Goal: Information Seeking & Learning: Learn about a topic

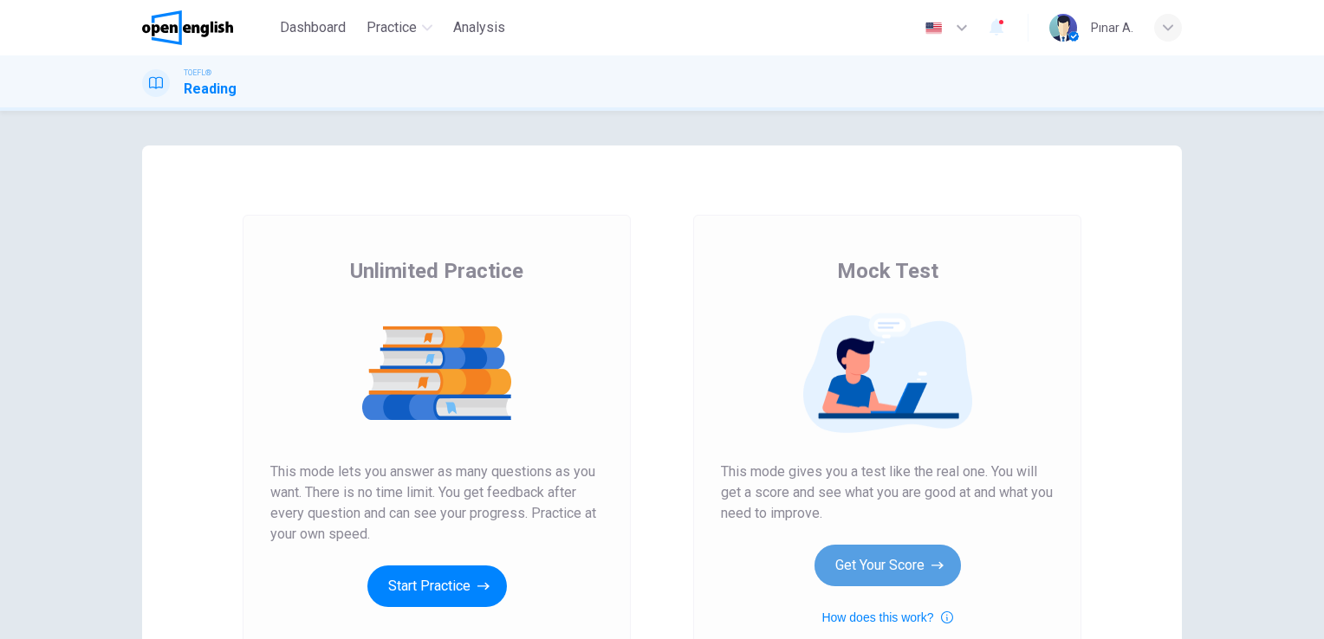
click at [874, 567] on button "Get Your Score" at bounding box center [887, 566] width 146 height 42
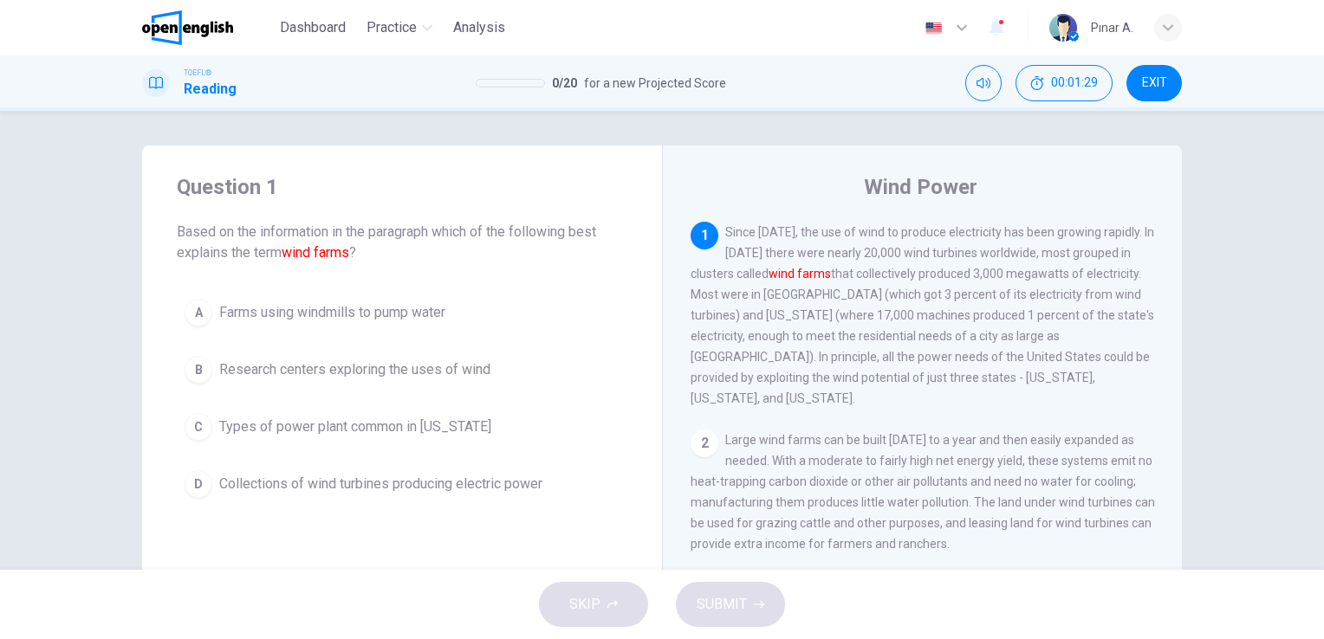
click at [804, 334] on span "Since [DATE], the use of wind to produce electricity has been growing rapidly. …" at bounding box center [921, 315] width 463 height 180
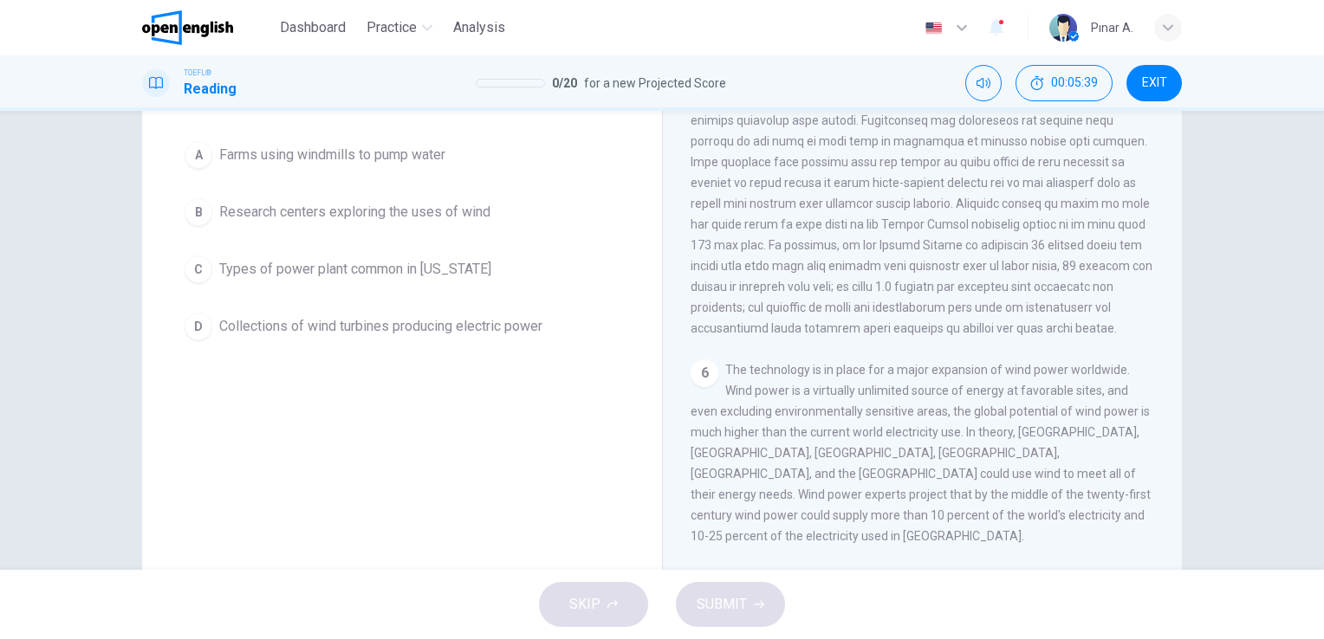
scroll to position [173, 0]
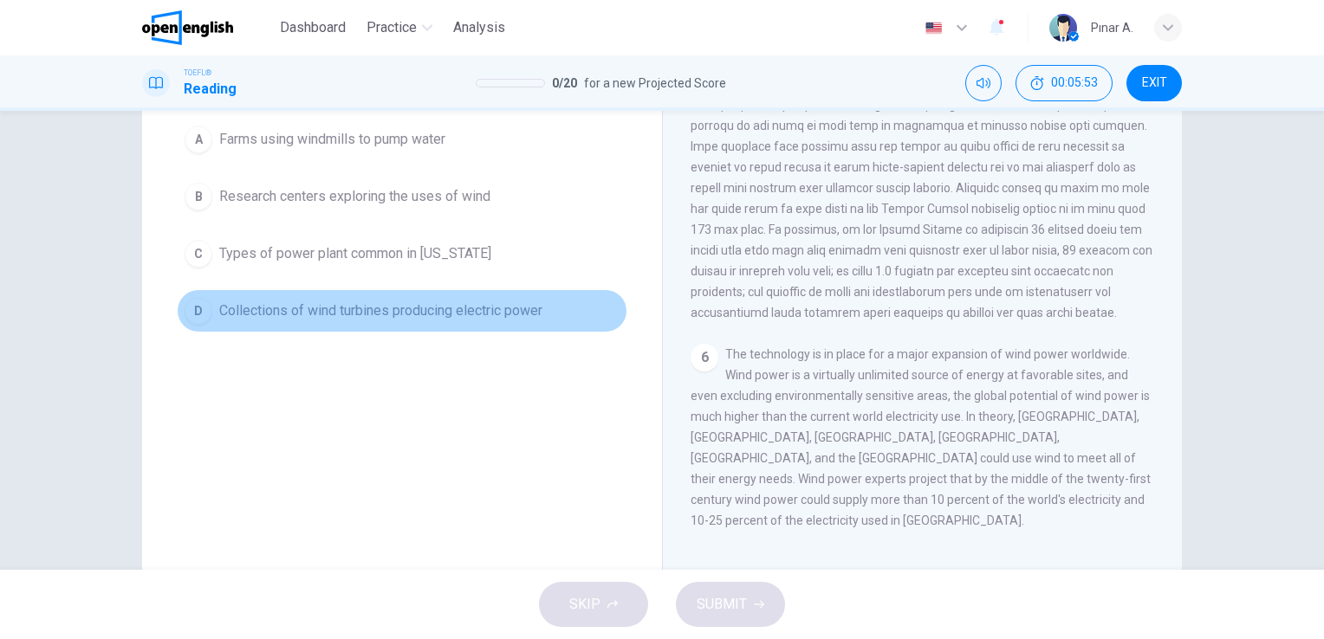
click at [502, 308] on span "Collections of wind turbines producing electric power" at bounding box center [380, 311] width 323 height 21
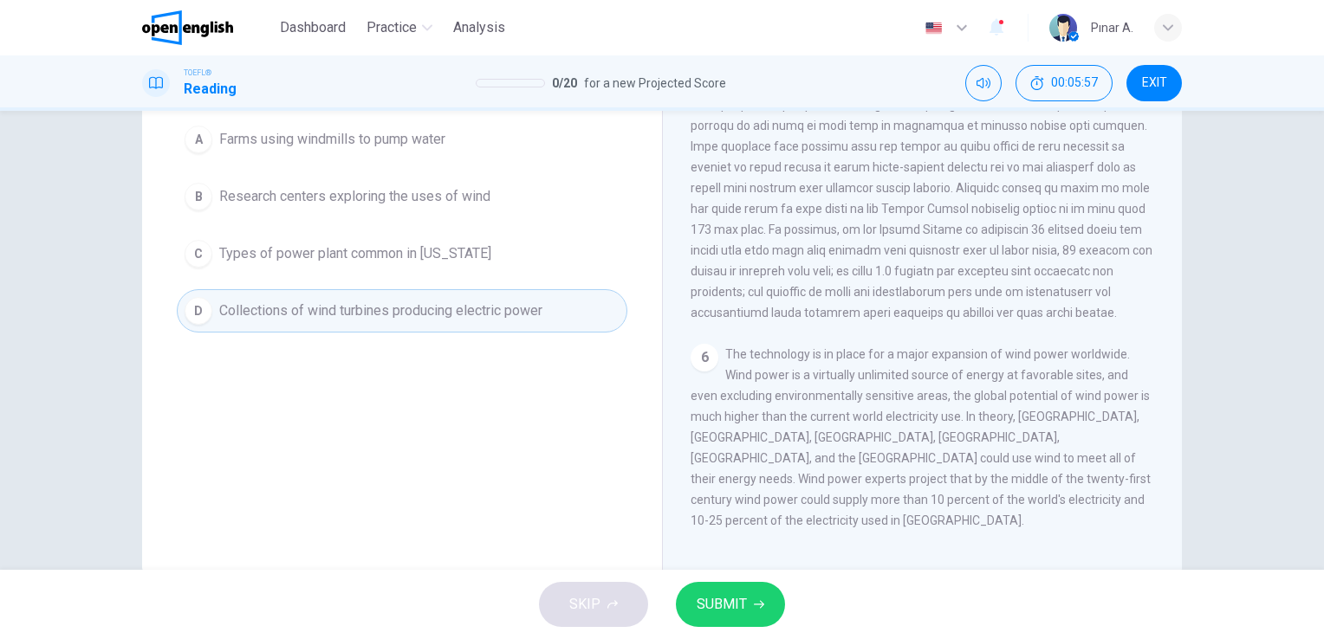
click at [741, 601] on span "SUBMIT" at bounding box center [721, 605] width 50 height 24
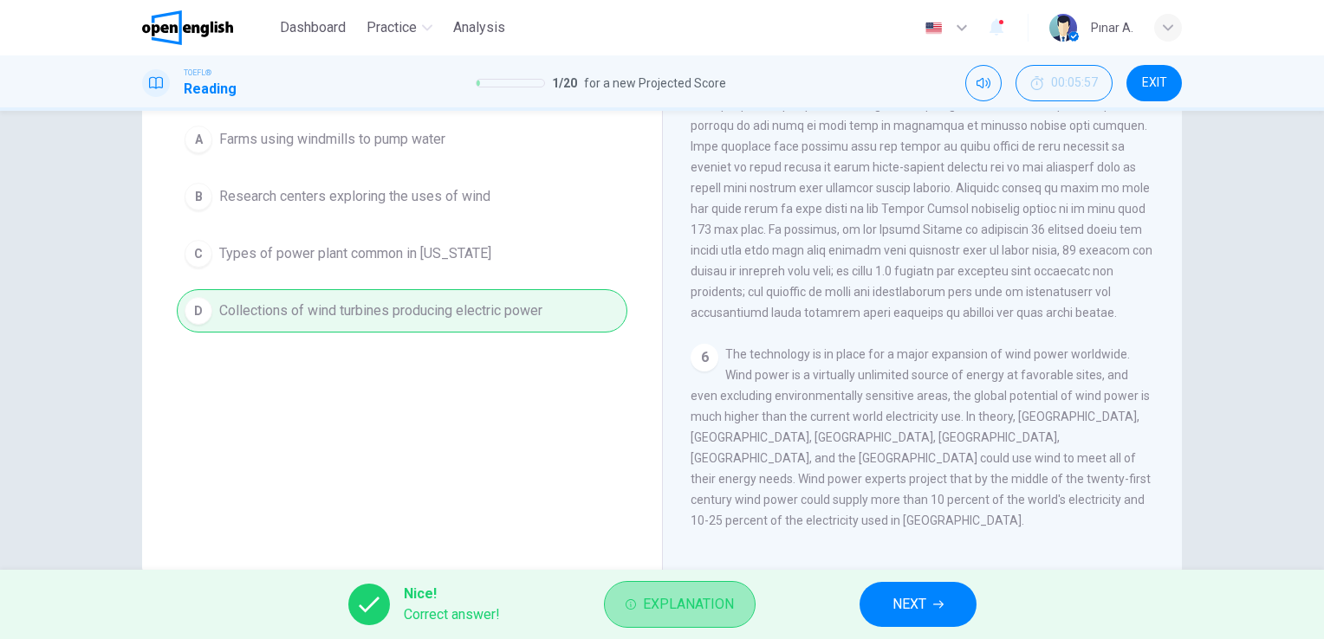
click at [703, 603] on span "Explanation" at bounding box center [688, 605] width 91 height 24
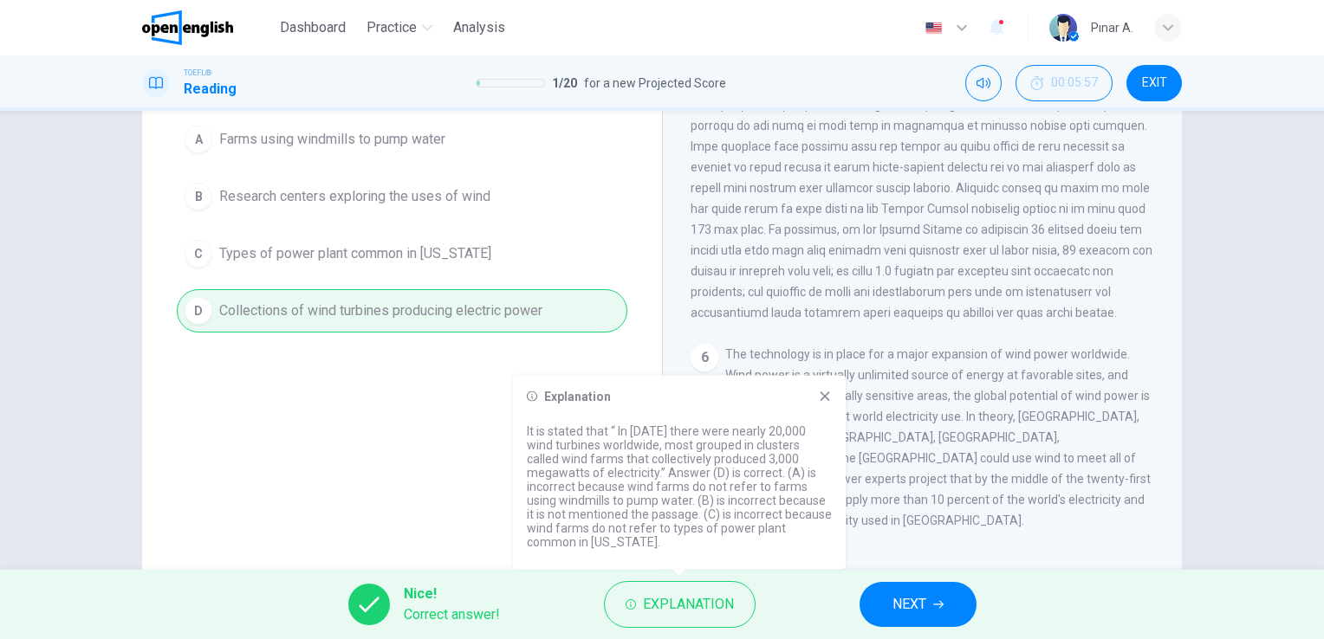
click at [478, 480] on div "Question 1 Based on the information in the paragraph which of the following bes…" at bounding box center [402, 273] width 520 height 602
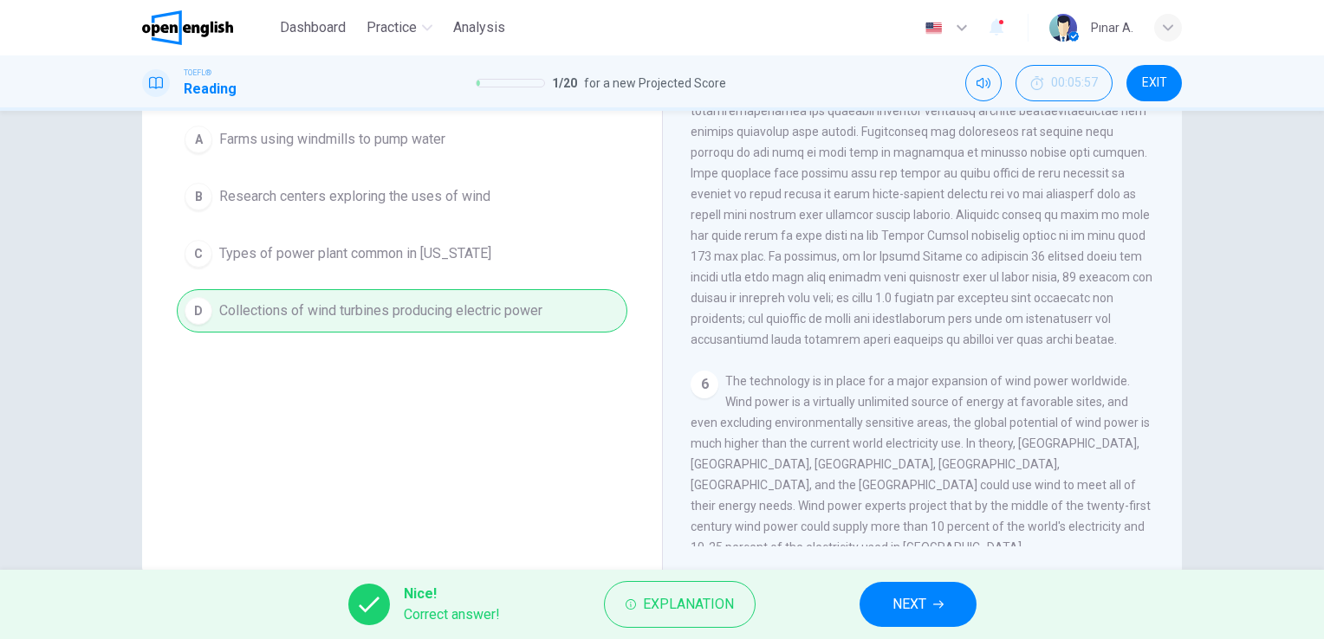
scroll to position [765, 0]
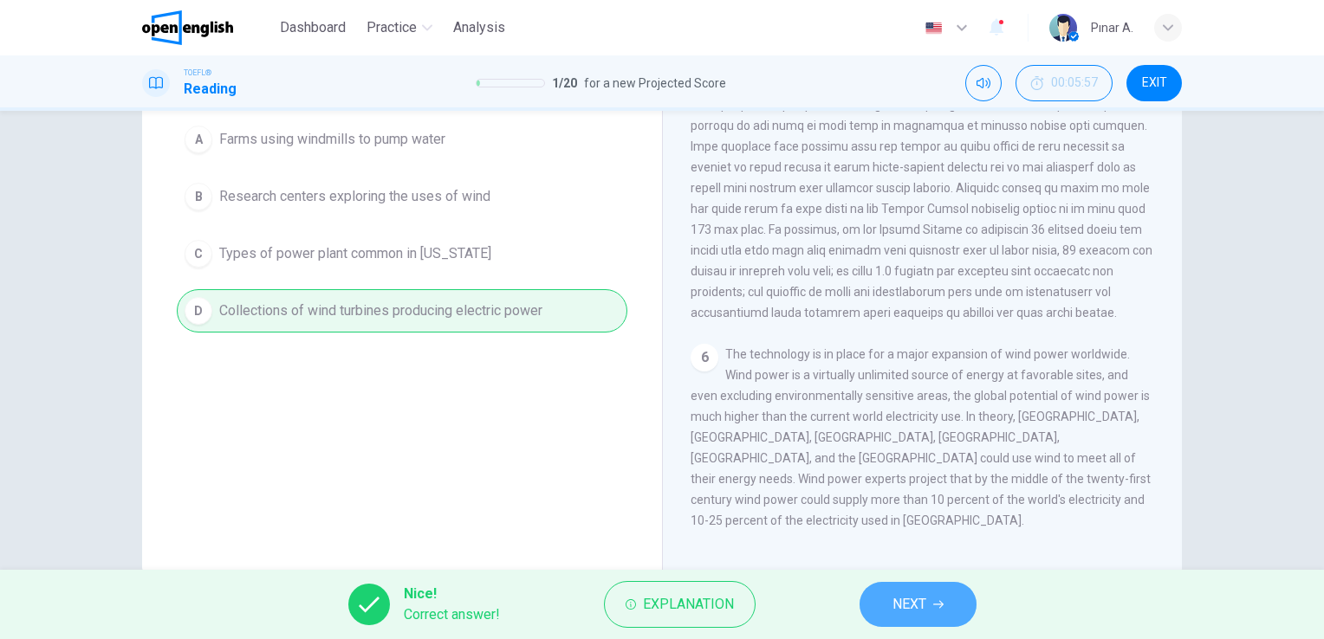
click at [959, 607] on button "NEXT" at bounding box center [917, 604] width 117 height 45
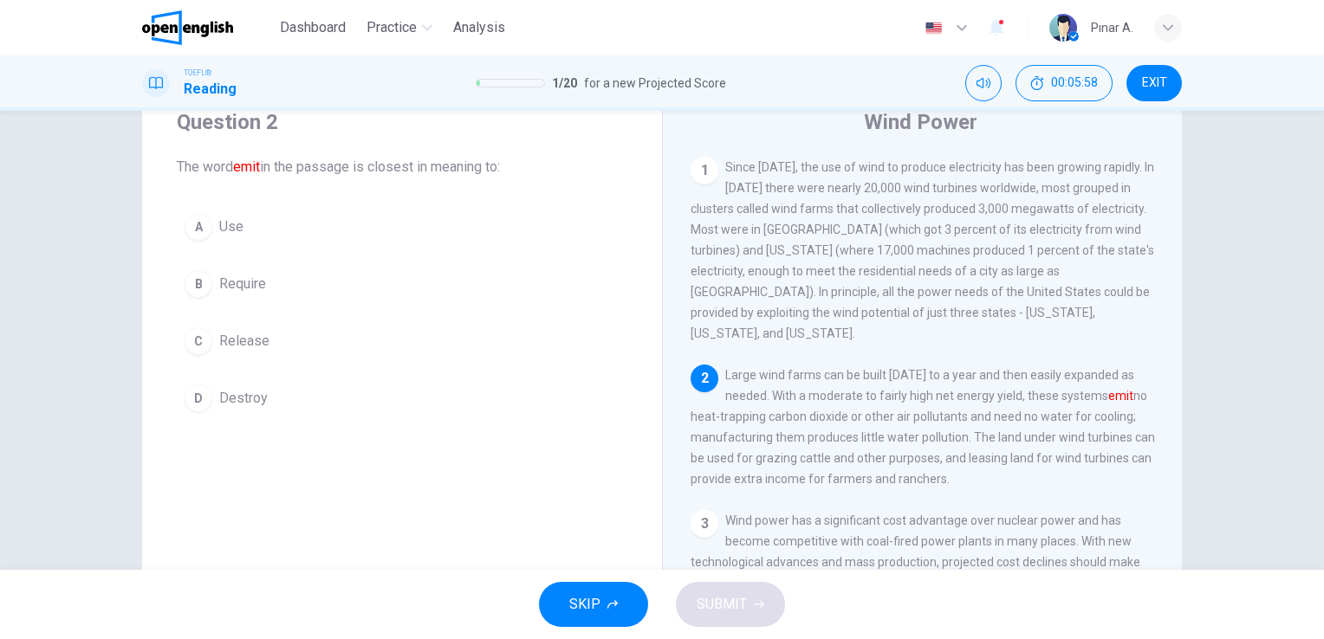
scroll to position [0, 0]
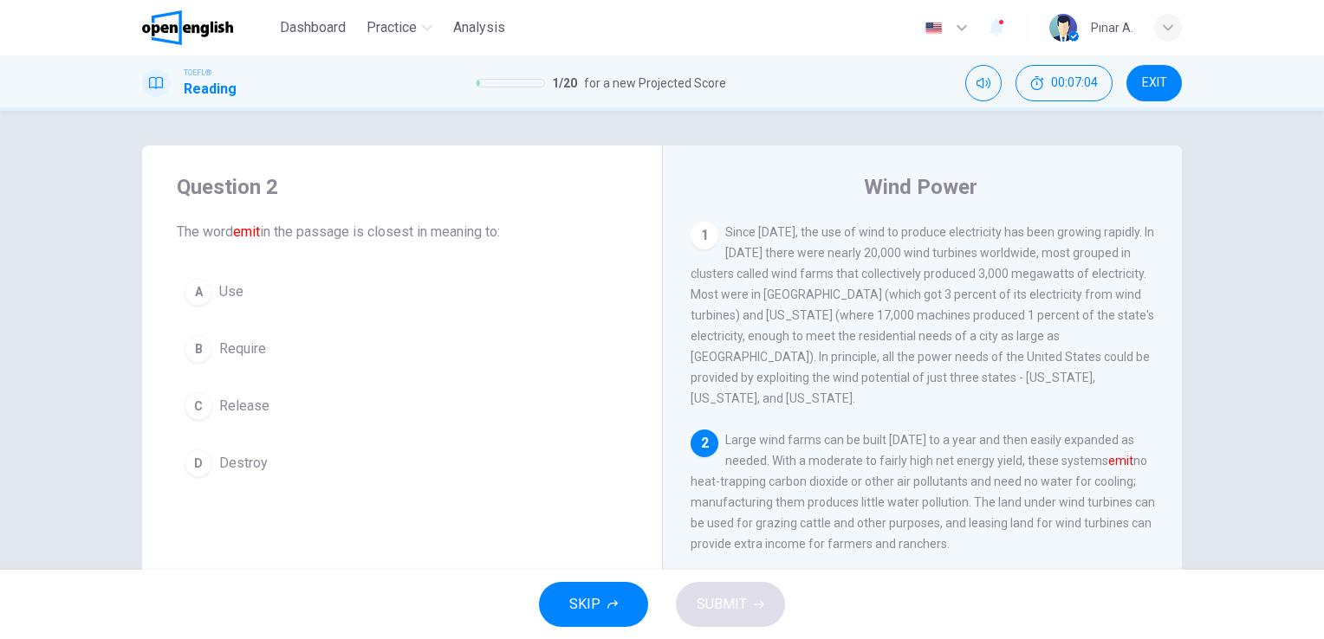
click at [305, 353] on button "B Require" at bounding box center [402, 348] width 450 height 43
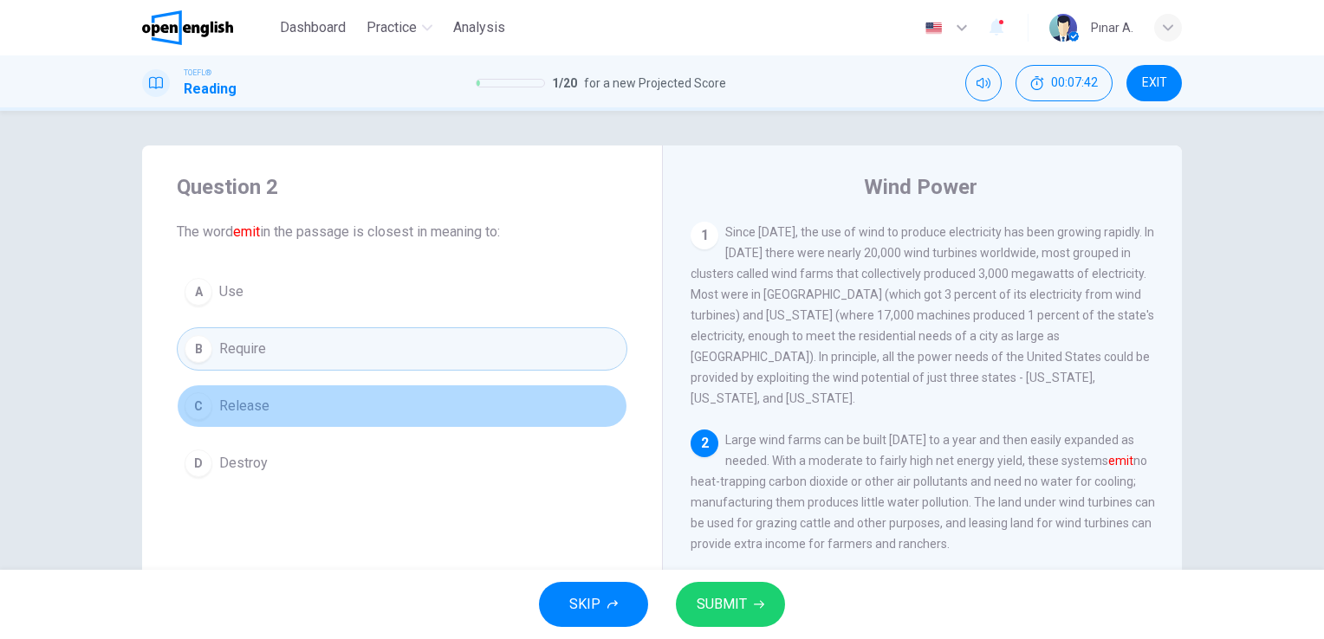
click at [397, 421] on button "C Release" at bounding box center [402, 406] width 450 height 43
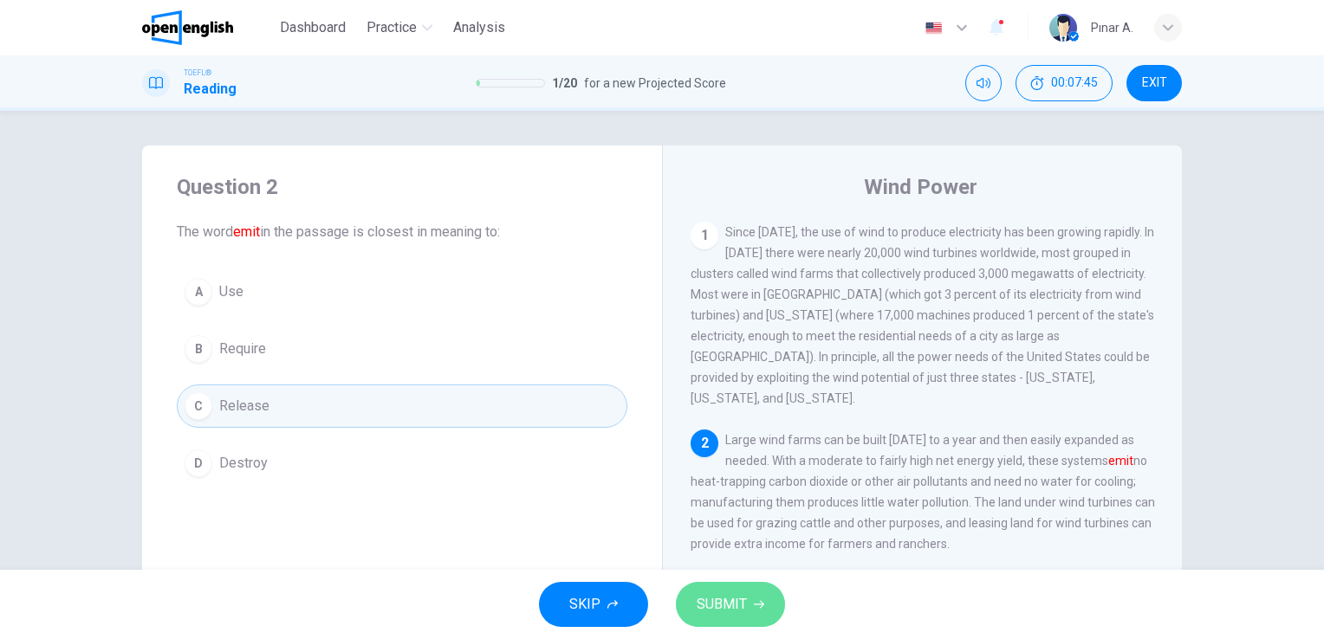
click at [738, 606] on span "SUBMIT" at bounding box center [721, 605] width 50 height 24
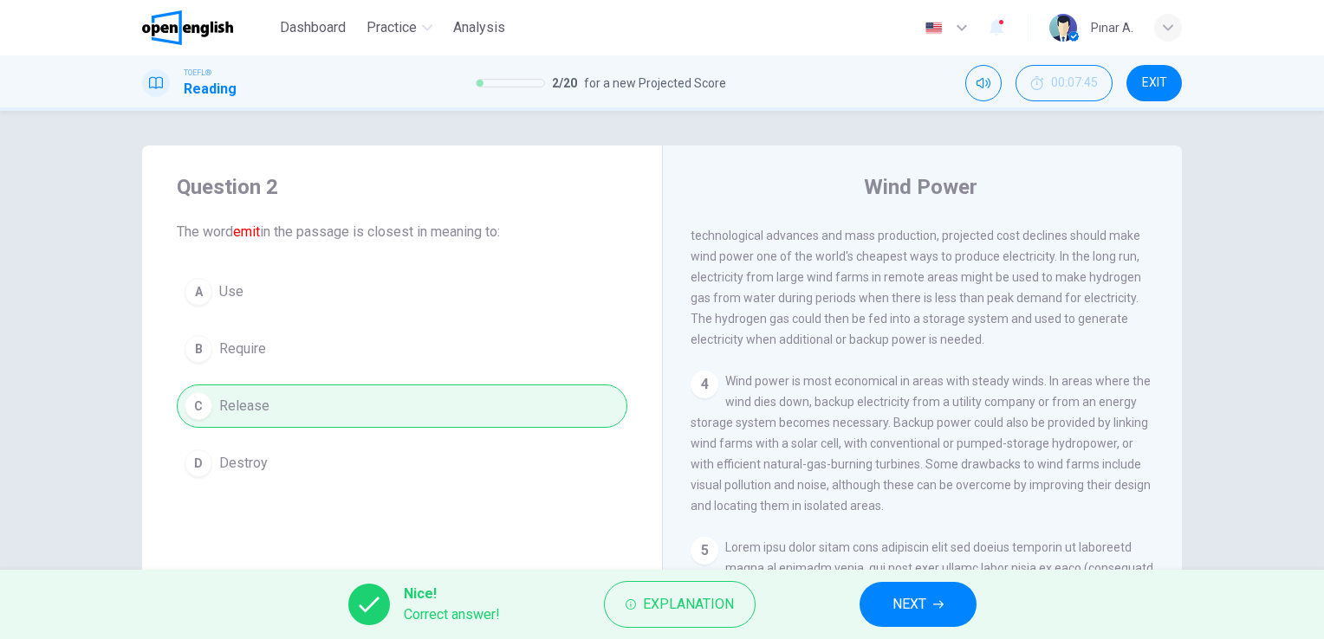
scroll to position [433, 0]
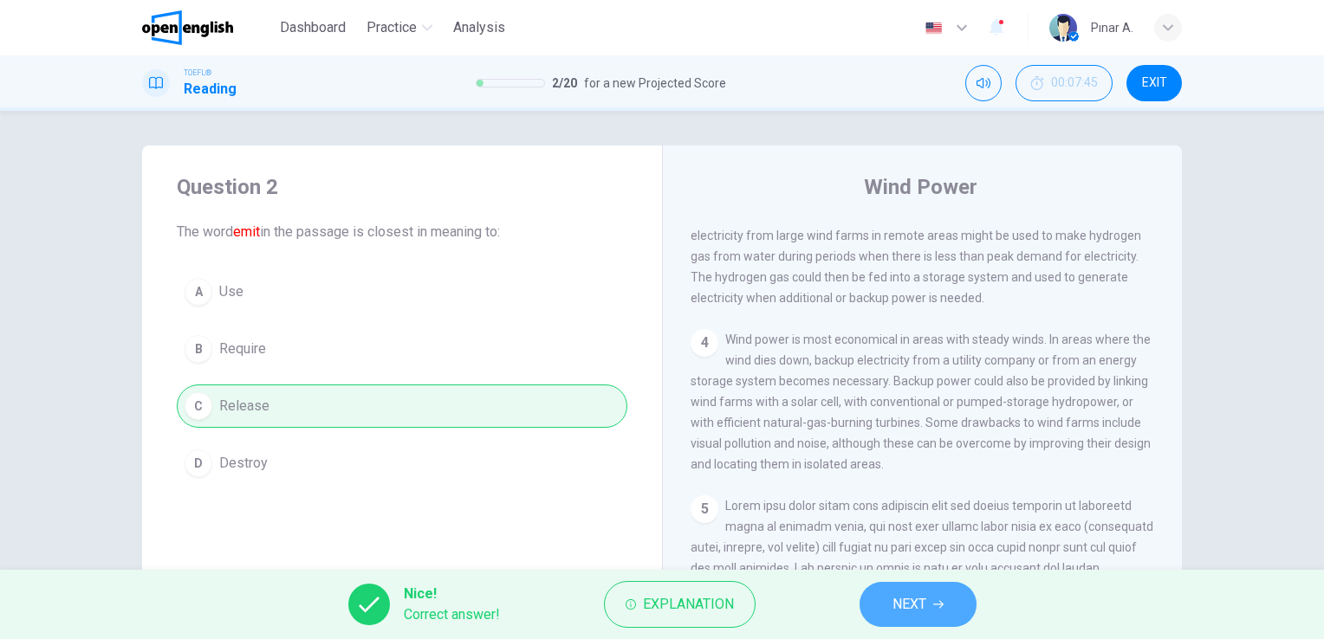
click at [929, 612] on button "NEXT" at bounding box center [917, 604] width 117 height 45
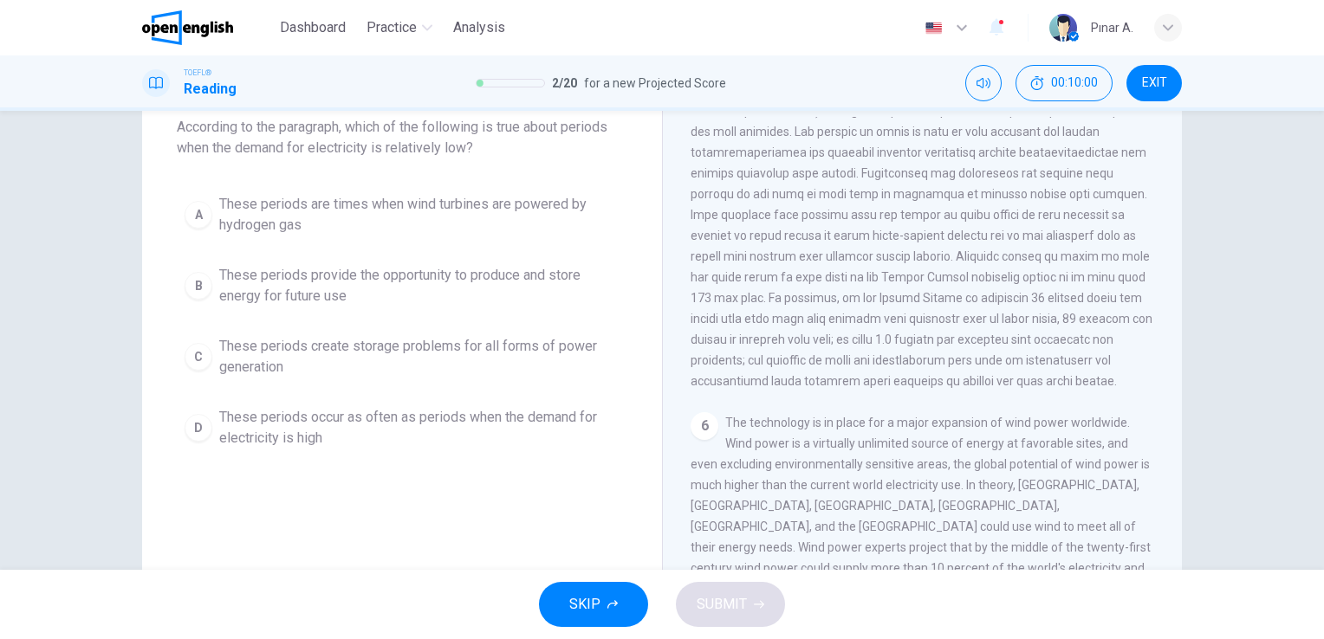
scroll to position [87, 0]
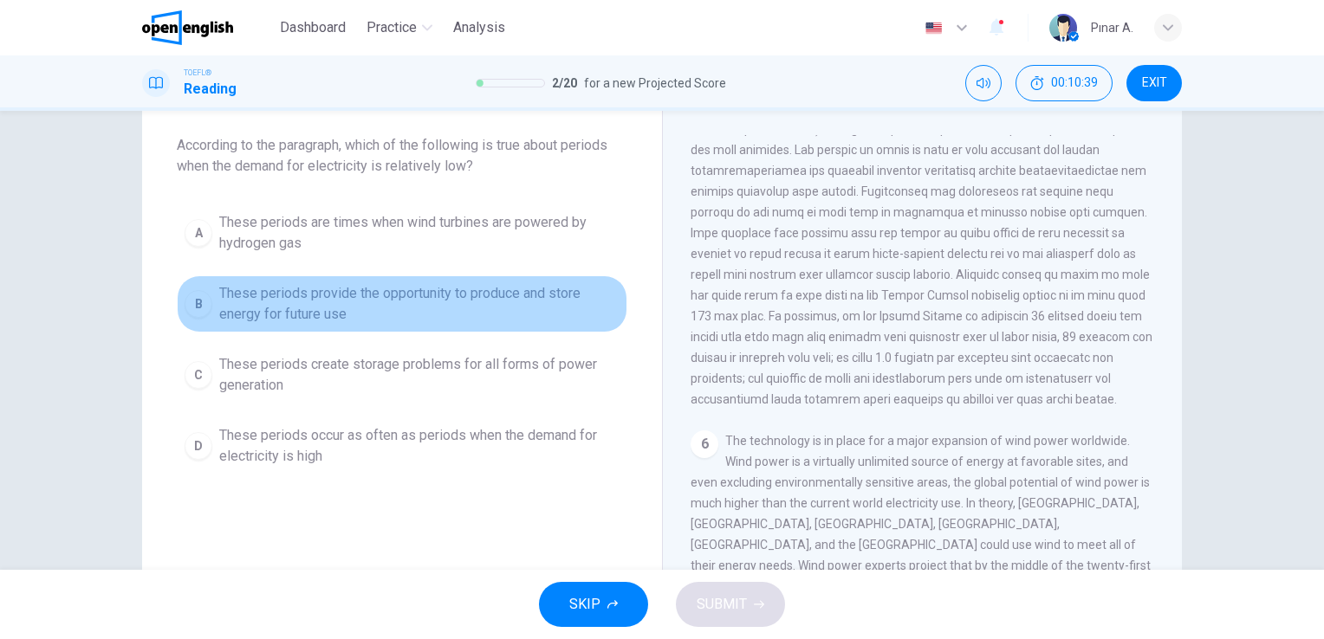
click at [412, 328] on button "B These periods provide the opportunity to produce and store energy for future …" at bounding box center [402, 303] width 450 height 57
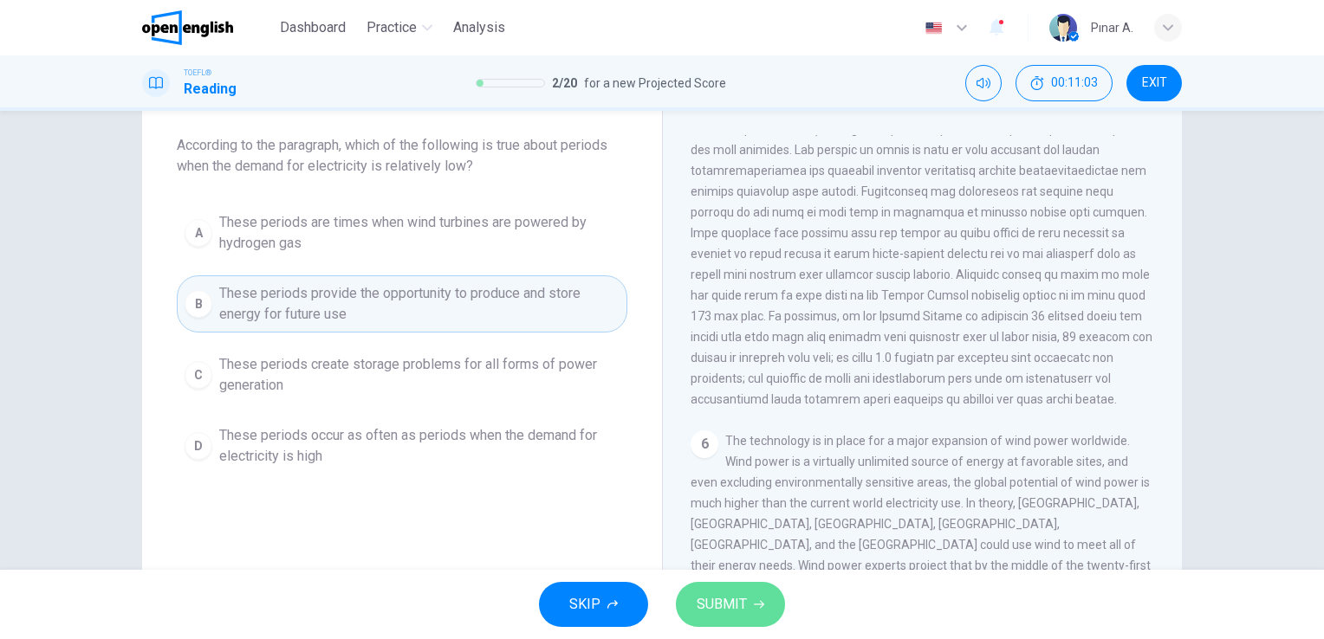
click at [762, 610] on button "SUBMIT" at bounding box center [730, 604] width 109 height 45
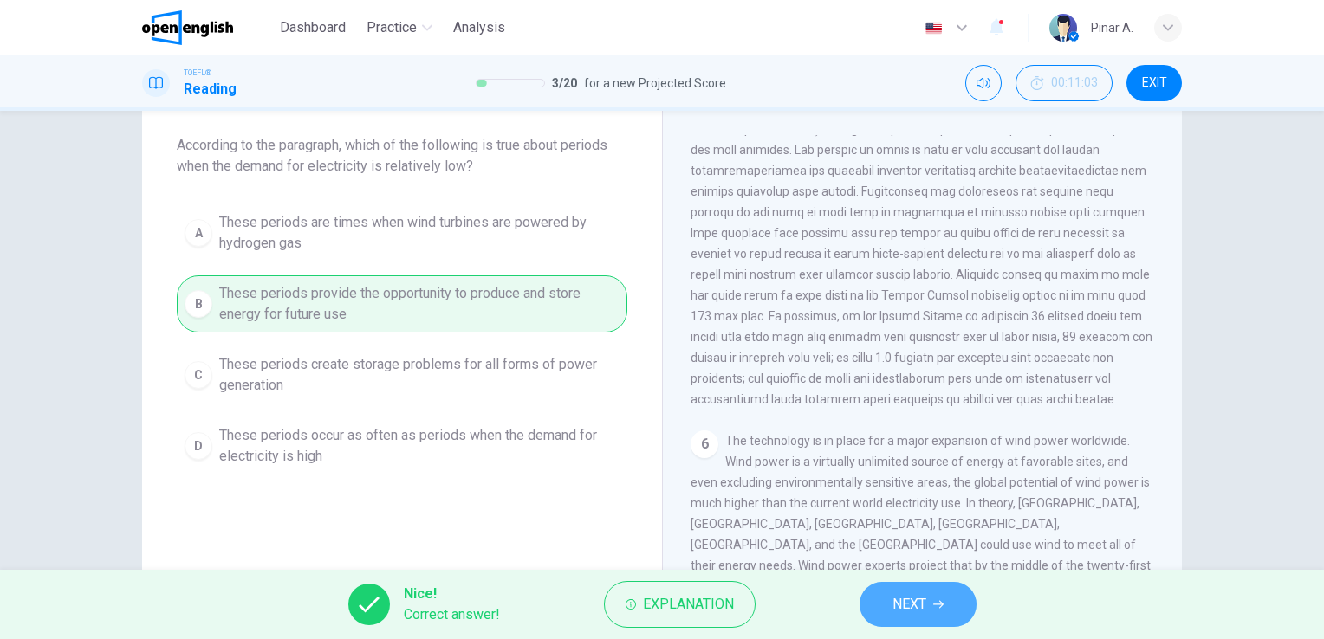
click at [914, 608] on span "NEXT" at bounding box center [909, 605] width 34 height 24
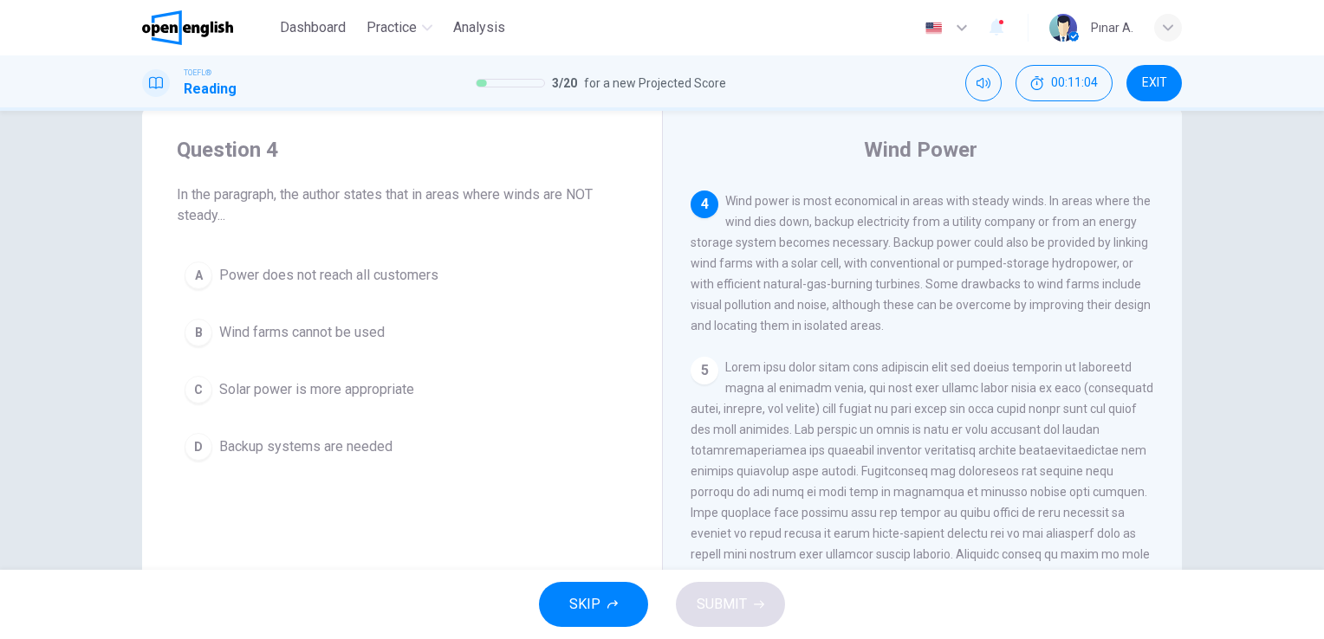
scroll to position [0, 0]
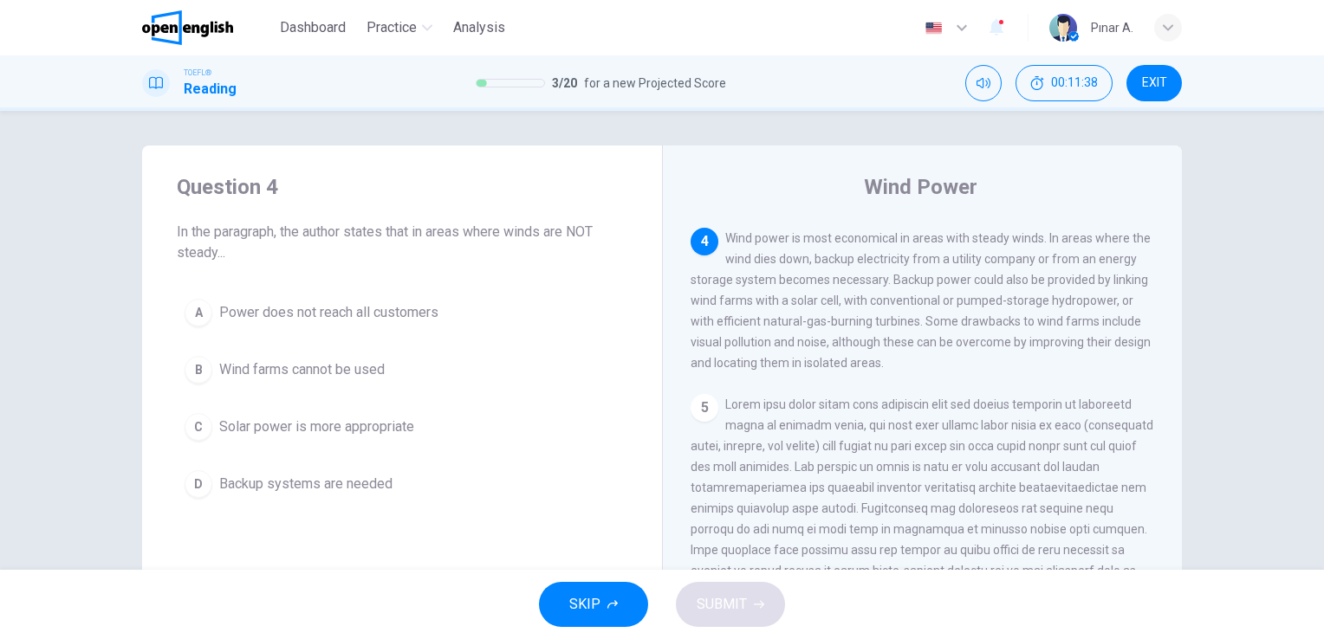
click at [415, 328] on button "A Power does not reach all customers" at bounding box center [402, 312] width 450 height 43
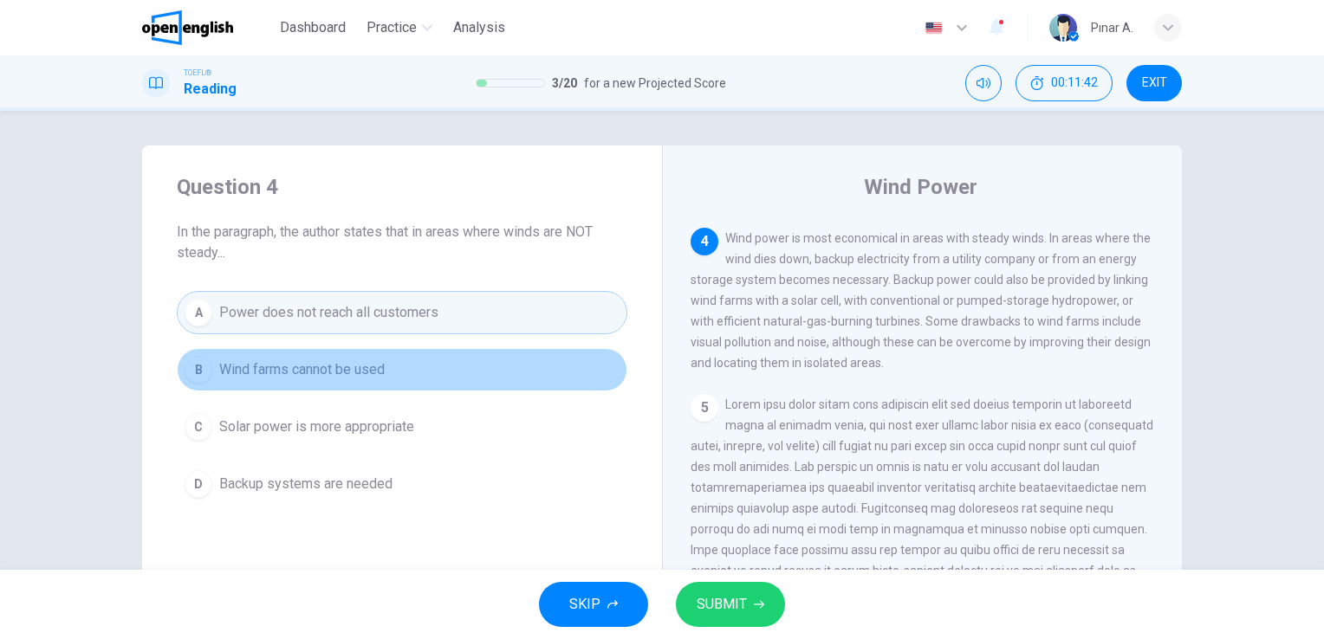
click at [411, 375] on button "B Wind farms cannot be used" at bounding box center [402, 369] width 450 height 43
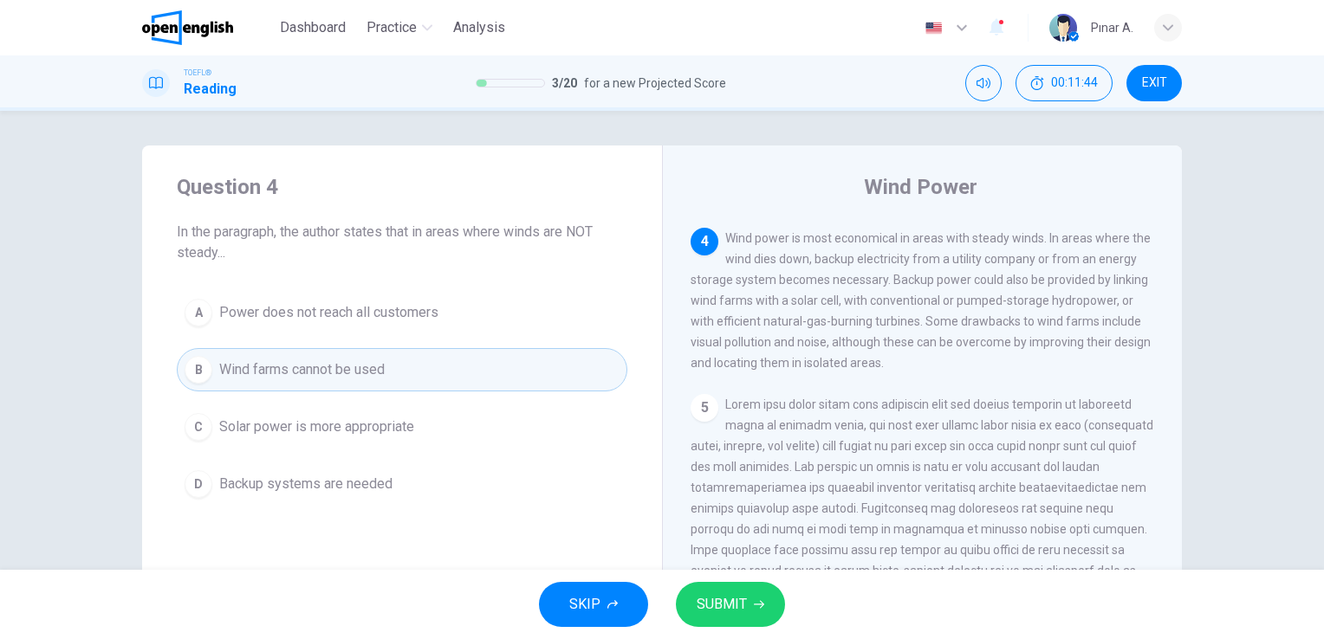
click at [693, 597] on button "SUBMIT" at bounding box center [730, 604] width 109 height 45
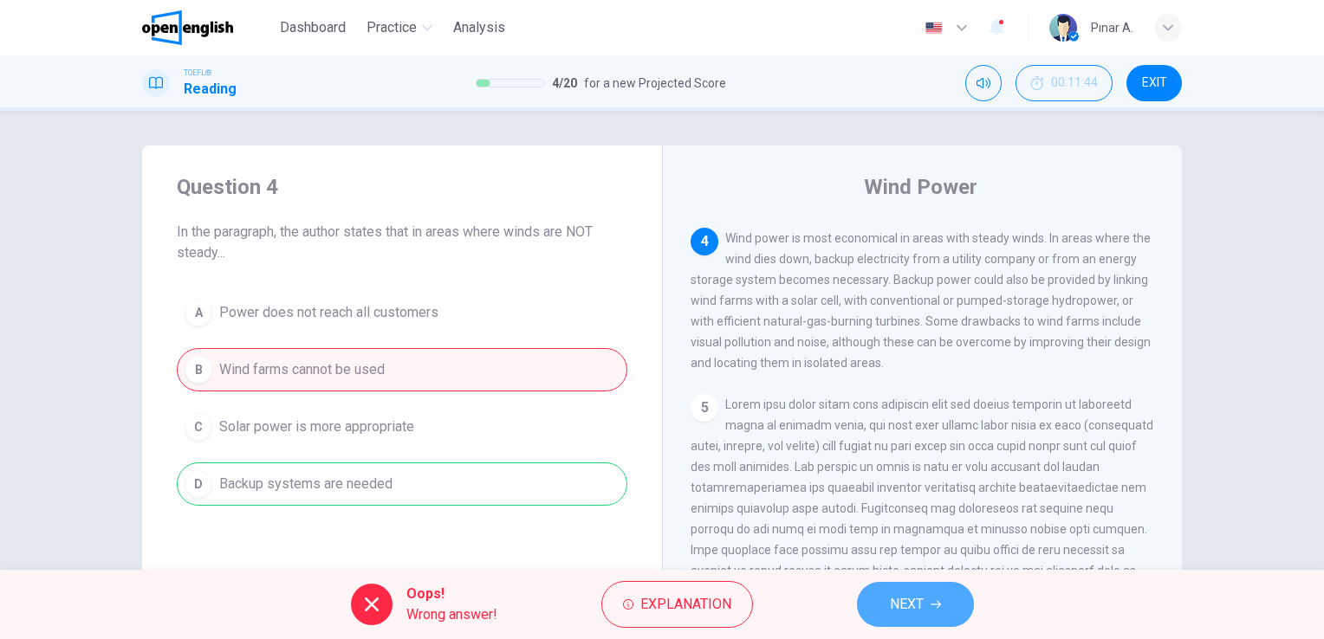
click at [884, 599] on button "NEXT" at bounding box center [915, 604] width 117 height 45
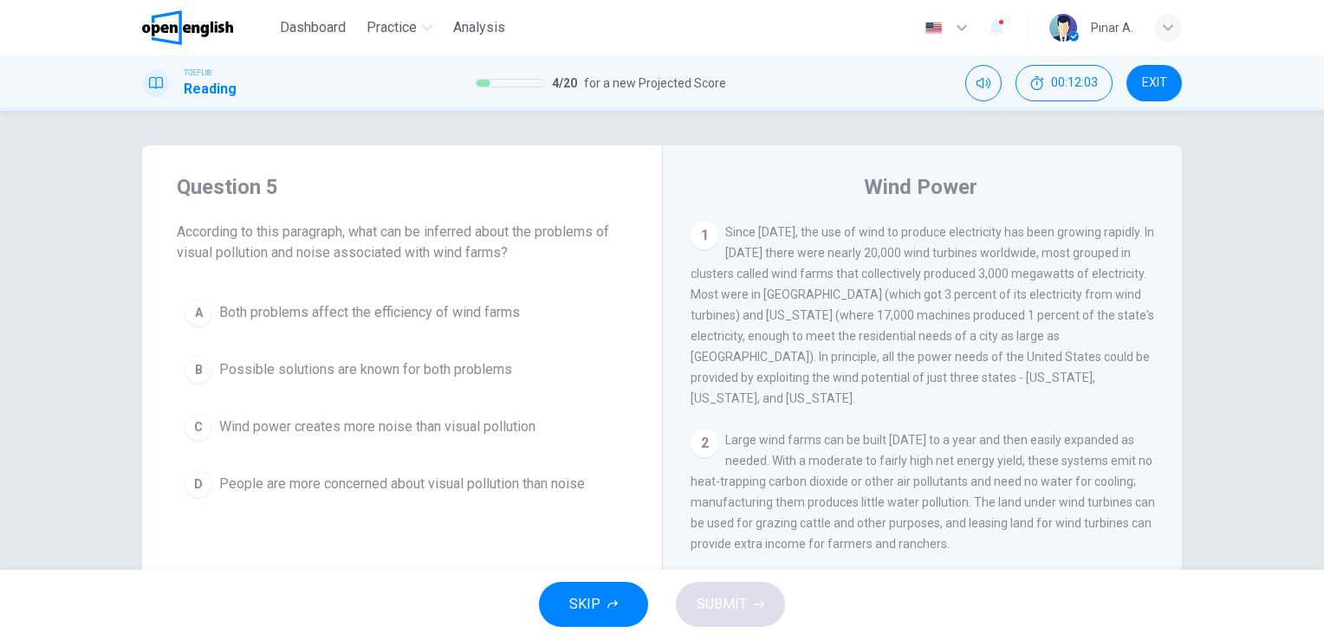
drag, startPoint x: 419, startPoint y: 233, endPoint x: 478, endPoint y: 238, distance: 59.1
click at [478, 238] on span "According to this paragraph, what can be inferred about the problems of visual …" at bounding box center [402, 243] width 450 height 42
click at [413, 303] on span "Both problems affect the efficiency of wind farms" at bounding box center [369, 312] width 301 height 21
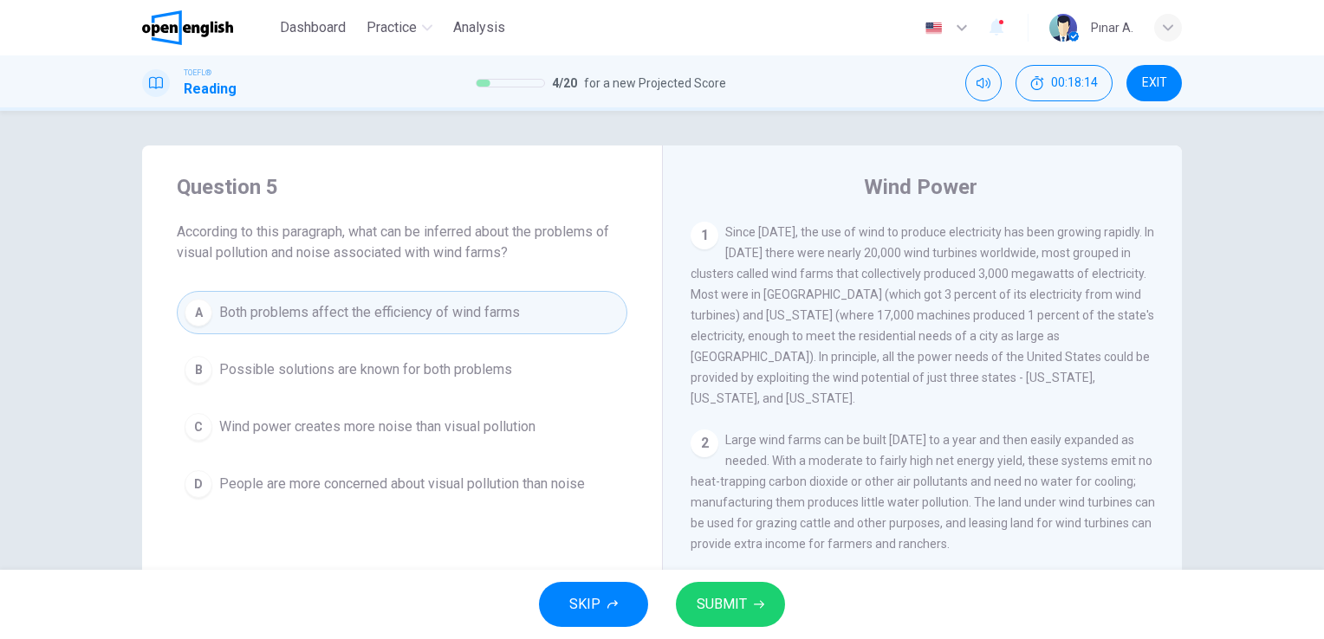
click at [704, 596] on span "SUBMIT" at bounding box center [721, 605] width 50 height 24
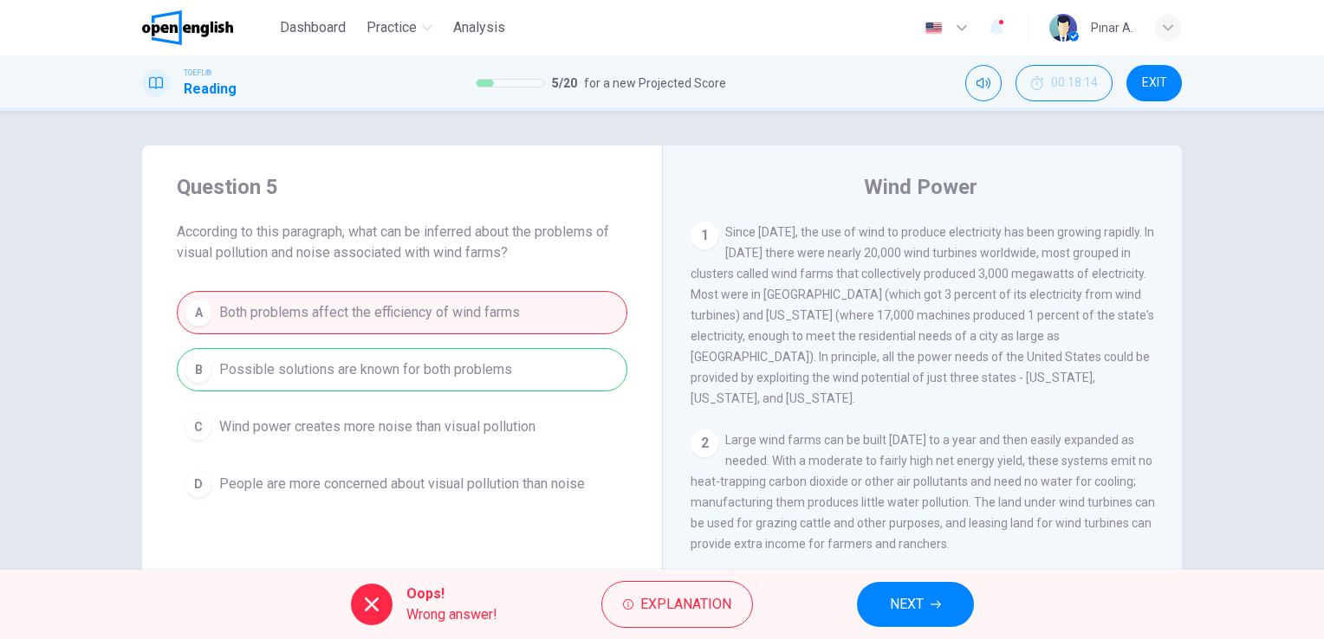
scroll to position [87, 0]
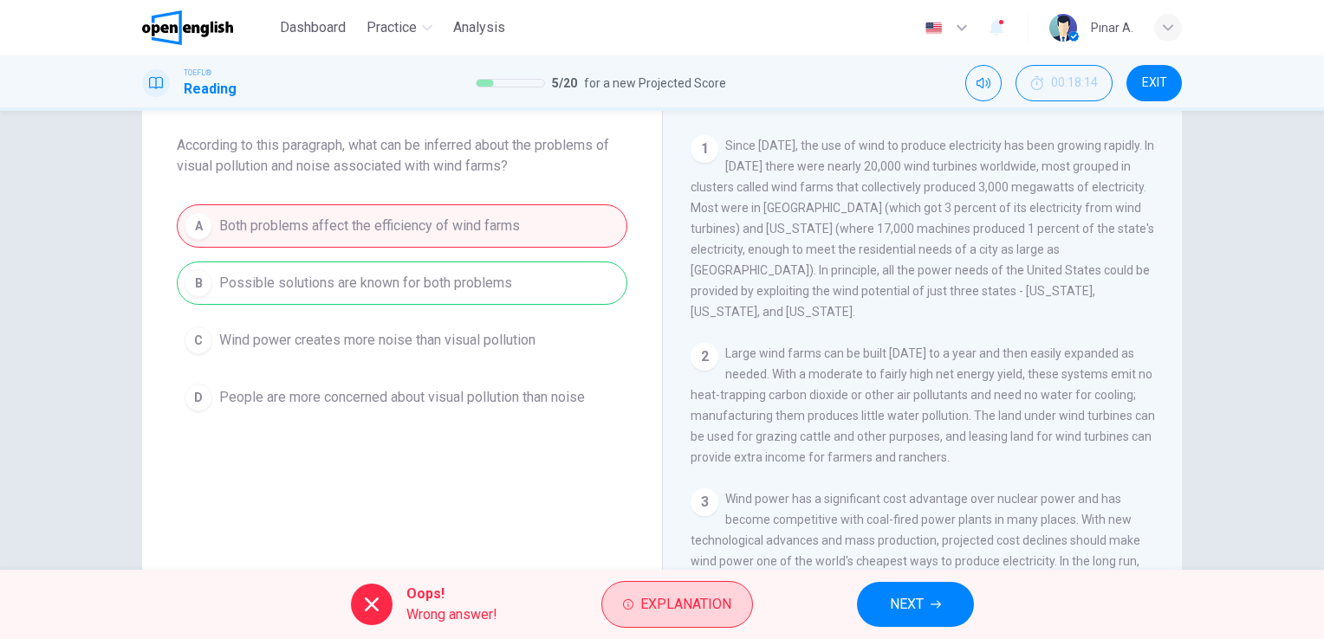
click at [696, 606] on span "Explanation" at bounding box center [685, 605] width 91 height 24
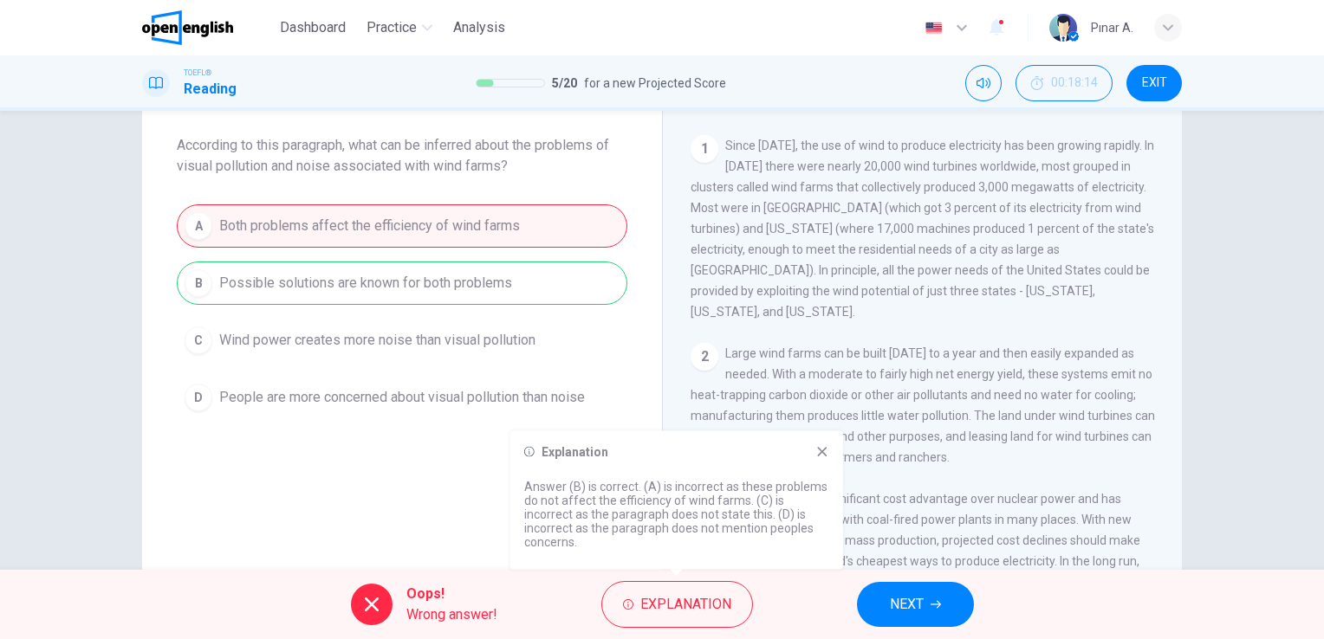
click at [825, 451] on icon at bounding box center [822, 452] width 14 height 14
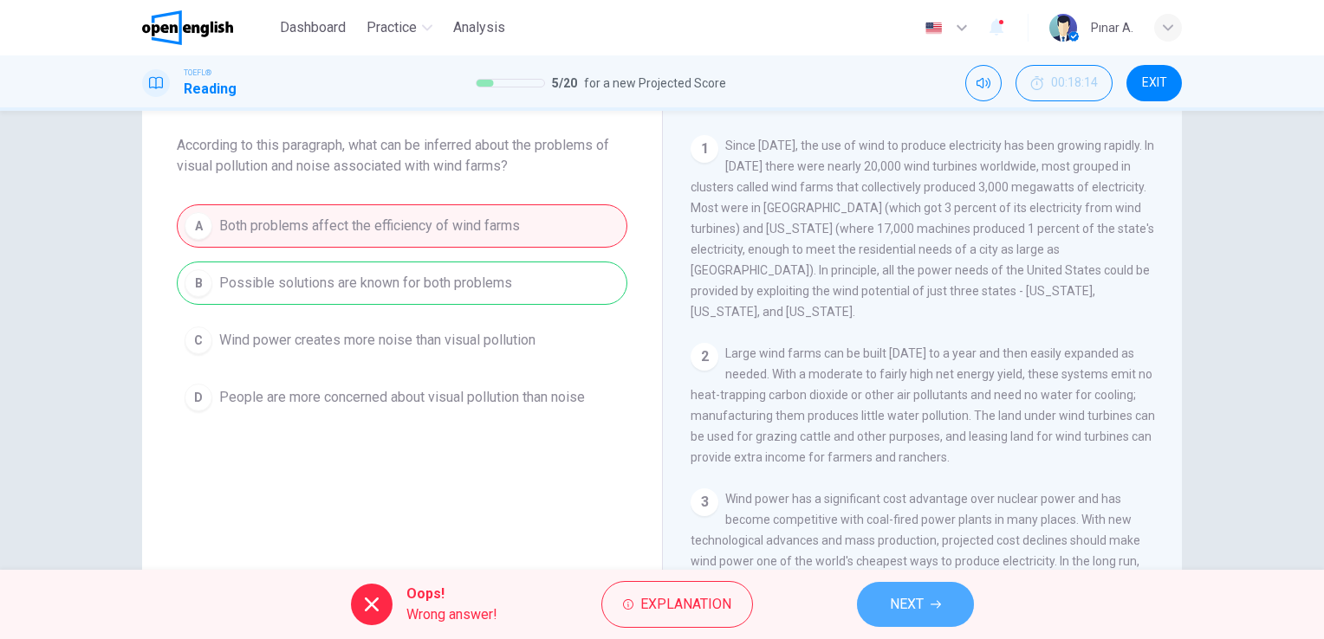
click at [937, 615] on button "NEXT" at bounding box center [915, 604] width 117 height 45
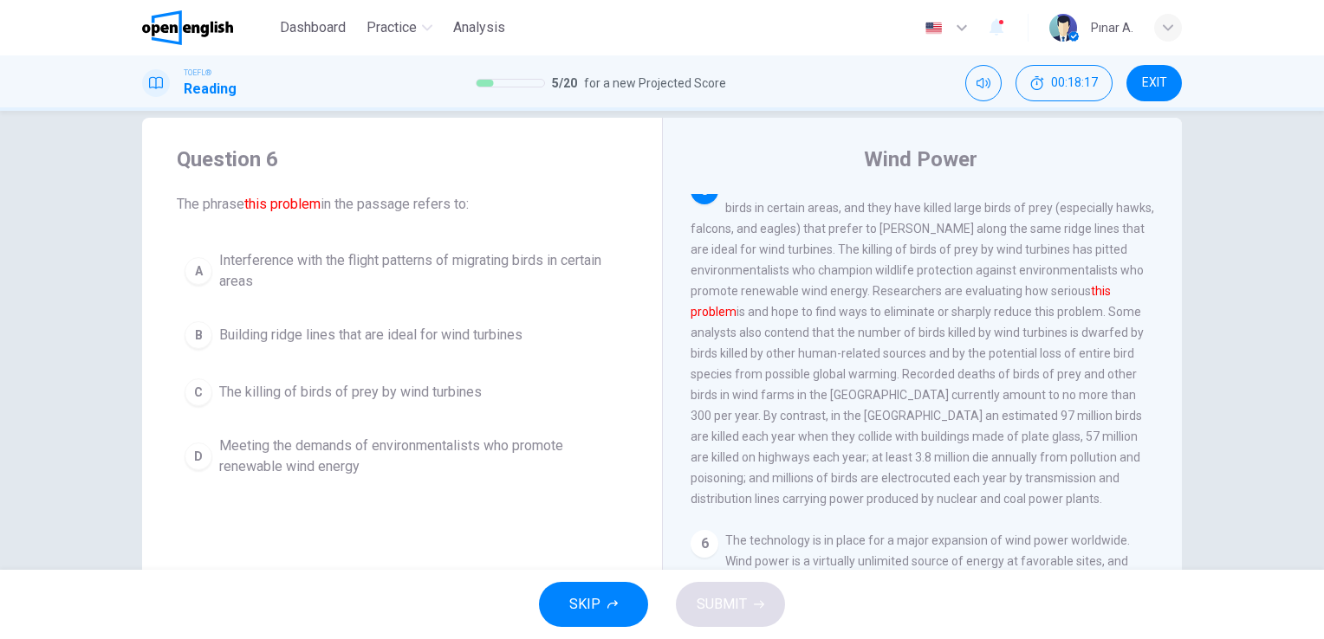
scroll to position [0, 0]
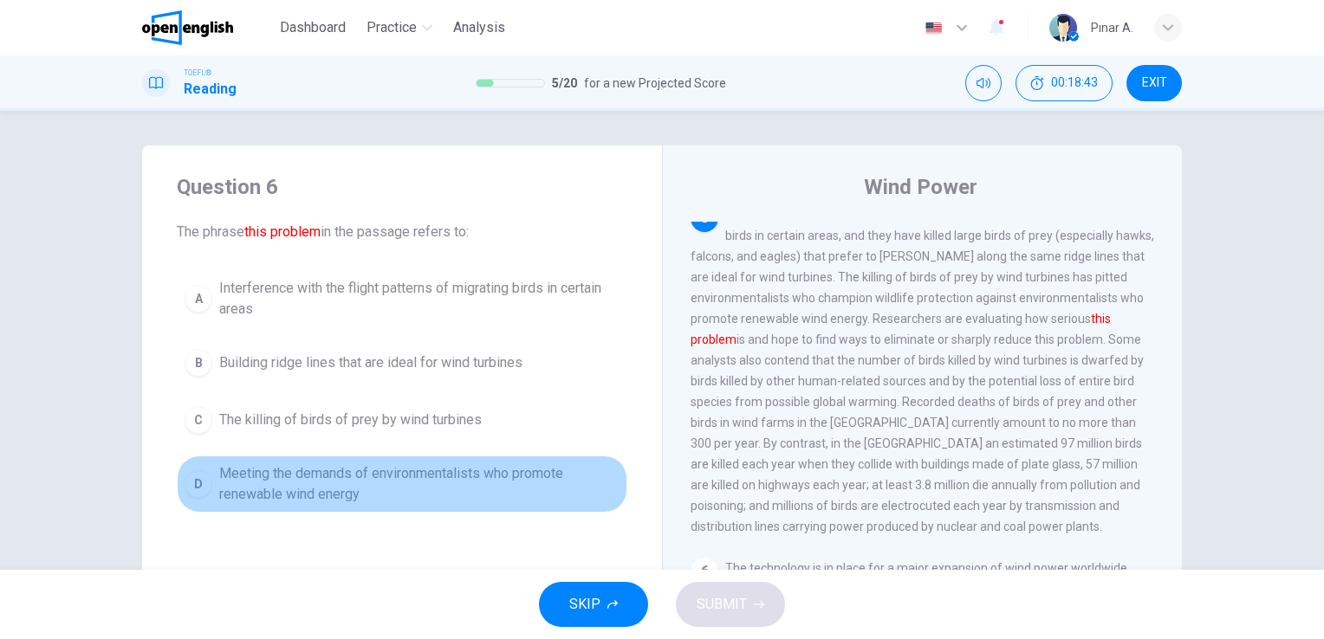
click at [409, 480] on span "Meeting the demands of environmentalists who promote renewable wind energy" at bounding box center [419, 484] width 400 height 42
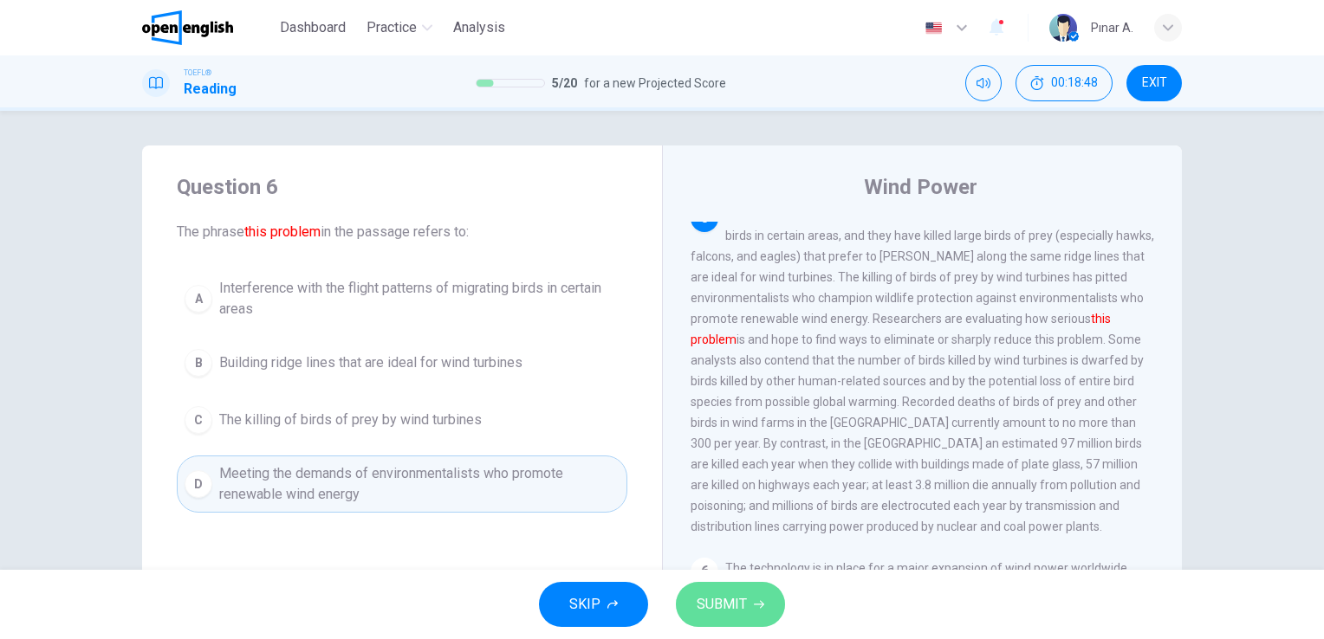
click at [735, 601] on span "SUBMIT" at bounding box center [721, 605] width 50 height 24
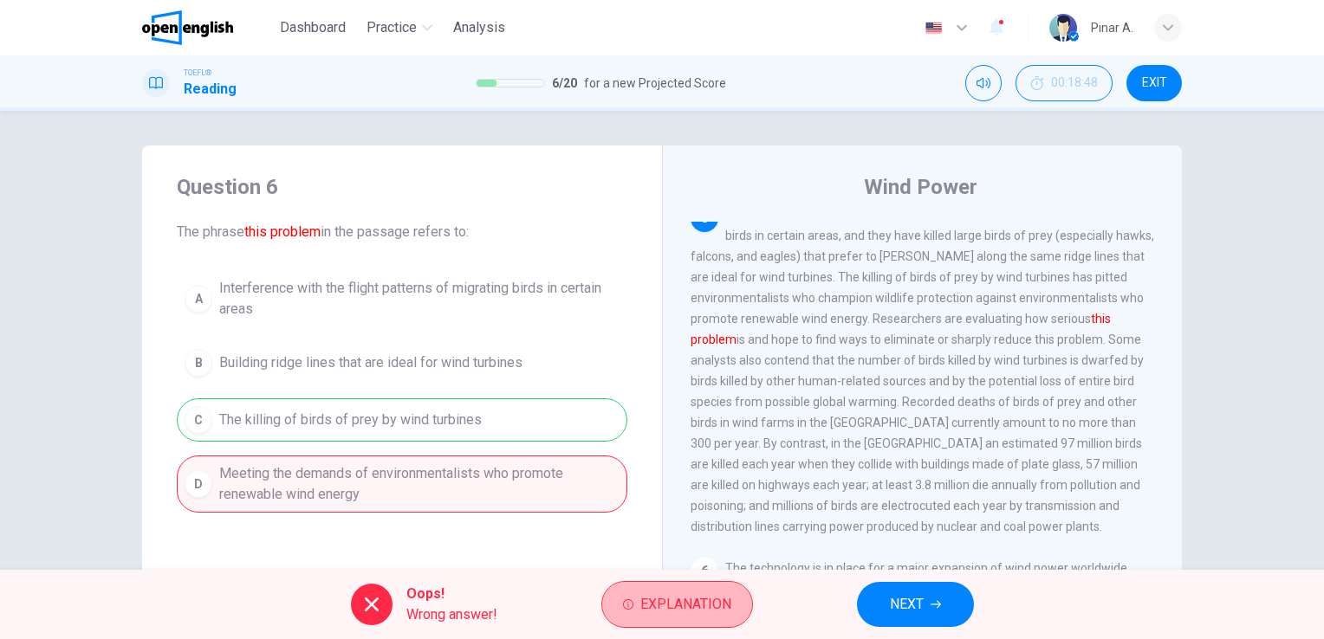
click at [735, 601] on button "Explanation" at bounding box center [677, 604] width 152 height 47
